Goal: Task Accomplishment & Management: Complete application form

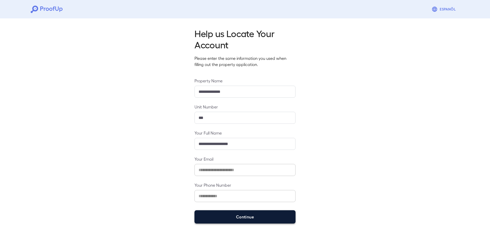
click at [287, 218] on button "Continue" at bounding box center [245, 216] width 101 height 13
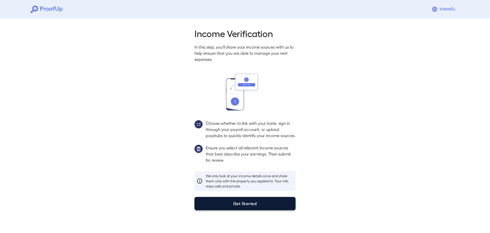
click at [268, 207] on button "Get Started" at bounding box center [245, 203] width 101 height 13
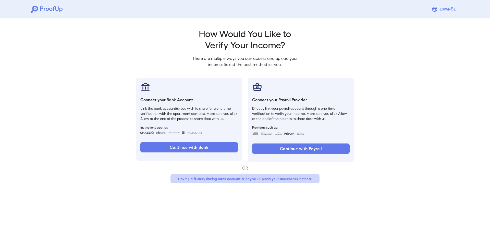
click at [234, 179] on button "Having difficulty linking bank account or payroll? Upload your documents instea…" at bounding box center [245, 178] width 149 height 9
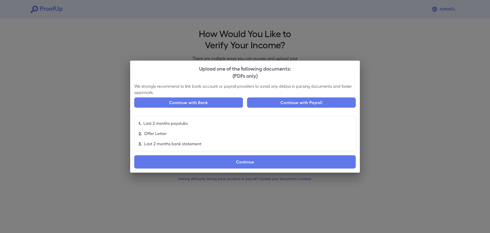
click at [163, 146] on p "Last 2 months bank statement" at bounding box center [172, 144] width 57 height 6
click at [164, 144] on p "Last 2 months bank statement" at bounding box center [172, 144] width 57 height 6
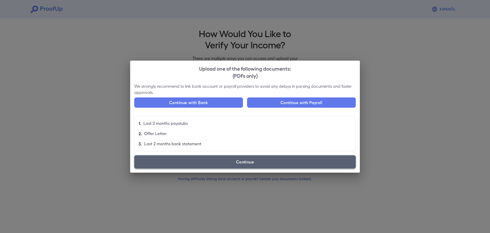
click at [266, 165] on label "Continue" at bounding box center [245, 161] width 222 height 13
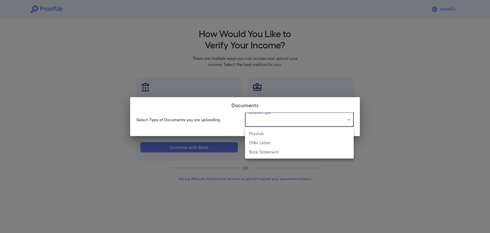
click at [274, 122] on body "Espanõl Go back How Would You Like to Verify Your Income? There are multiple wa…" at bounding box center [245, 97] width 490 height 195
click at [272, 151] on li "Bank Statement" at bounding box center [299, 151] width 109 height 9
type input "**********"
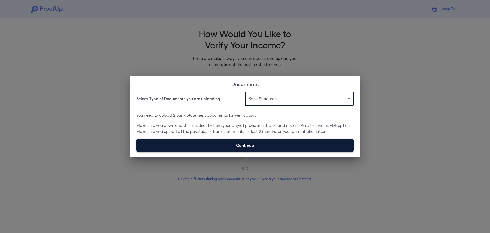
click at [263, 142] on label "Continue" at bounding box center [245, 144] width 218 height 13
click at [137, 151] on input "Continue" at bounding box center [136, 151] width 0 height 0
type input "**********"
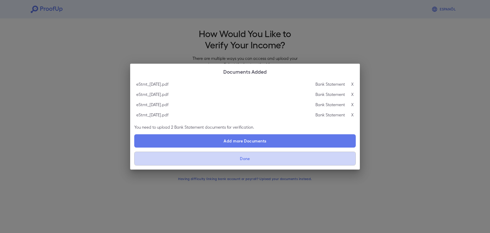
click at [278, 159] on button "Done" at bounding box center [245, 158] width 222 height 14
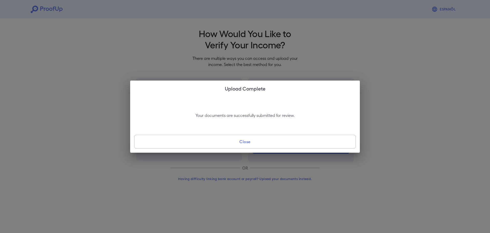
click at [291, 141] on button "Close" at bounding box center [245, 142] width 222 height 14
